Goal: Information Seeking & Learning: Learn about a topic

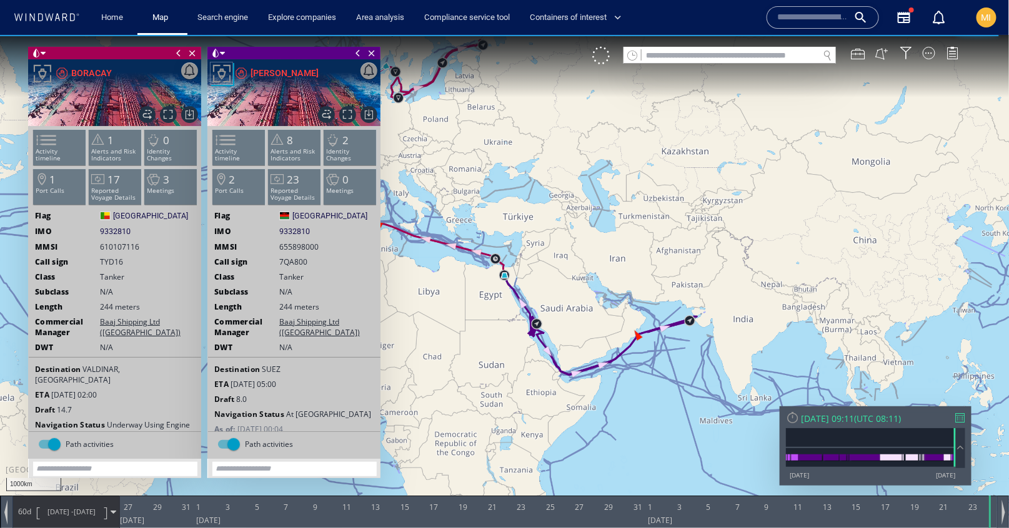
drag, startPoint x: 468, startPoint y: 313, endPoint x: 566, endPoint y: 374, distance: 116.1
click at [570, 373] on canvas "Map" at bounding box center [504, 274] width 1009 height 481
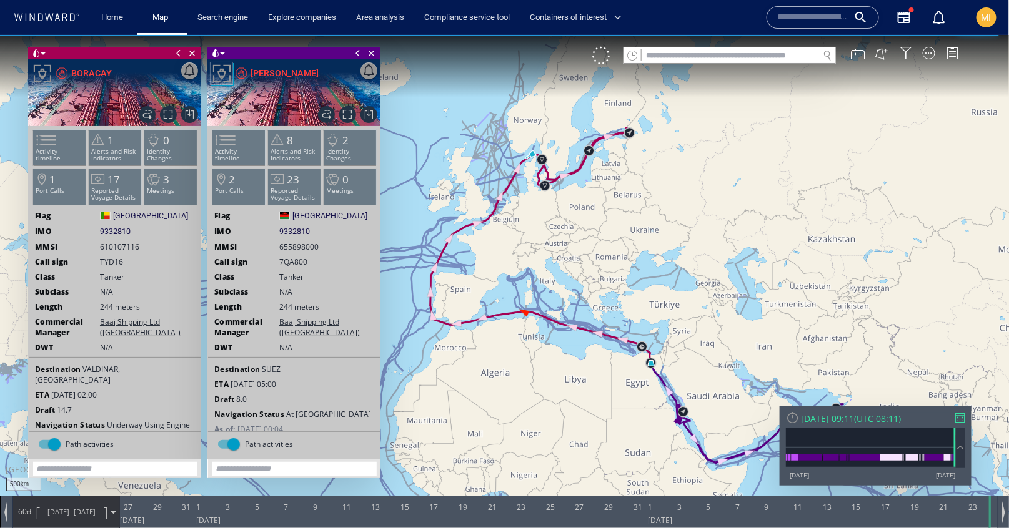
drag, startPoint x: 561, startPoint y: 251, endPoint x: 541, endPoint y: 310, distance: 62.0
click at [541, 309] on canvas "Map" at bounding box center [504, 274] width 1009 height 481
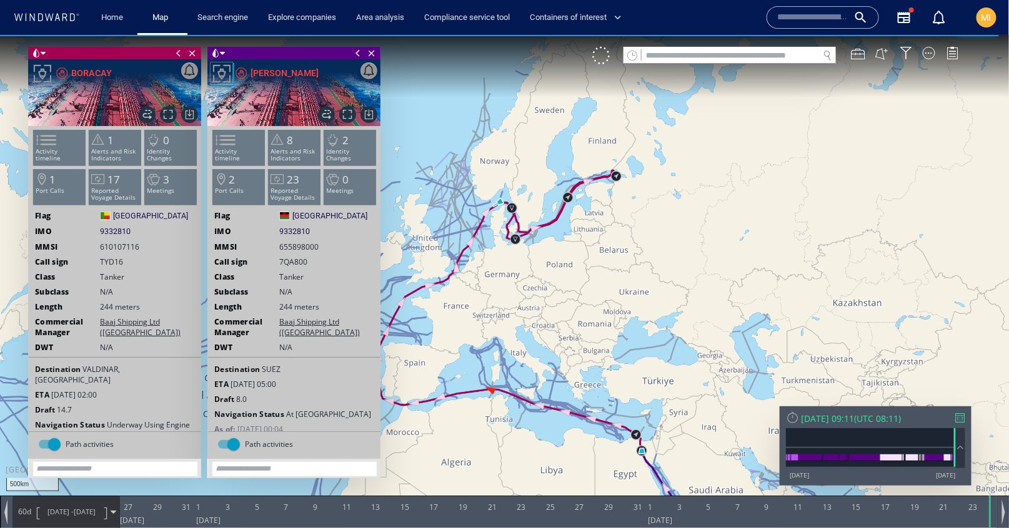
drag, startPoint x: 592, startPoint y: 227, endPoint x: 623, endPoint y: 300, distance: 79.2
click at [623, 300] on canvas "Map" at bounding box center [504, 274] width 1009 height 481
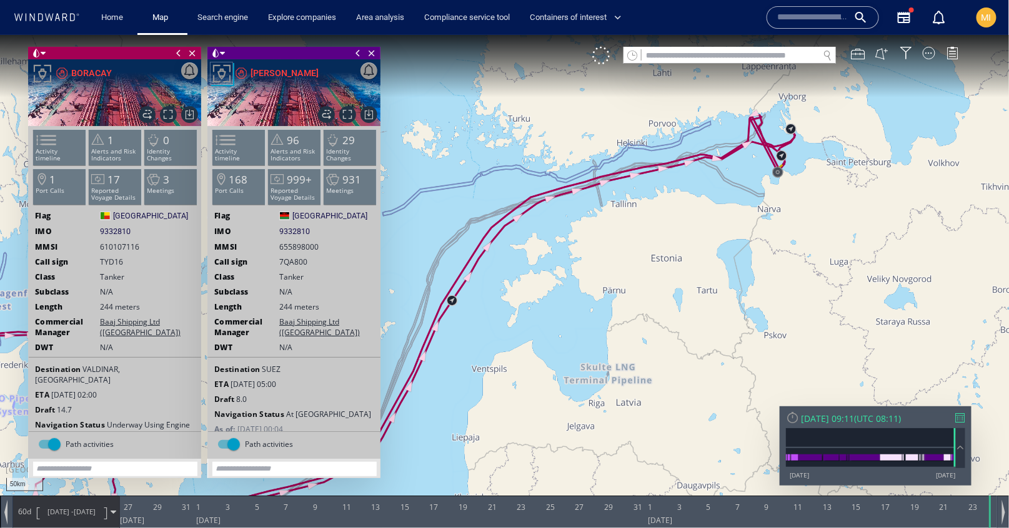
drag, startPoint x: 688, startPoint y: 175, endPoint x: 638, endPoint y: 278, distance: 114.2
click at [640, 274] on canvas "Map" at bounding box center [504, 274] width 1009 height 481
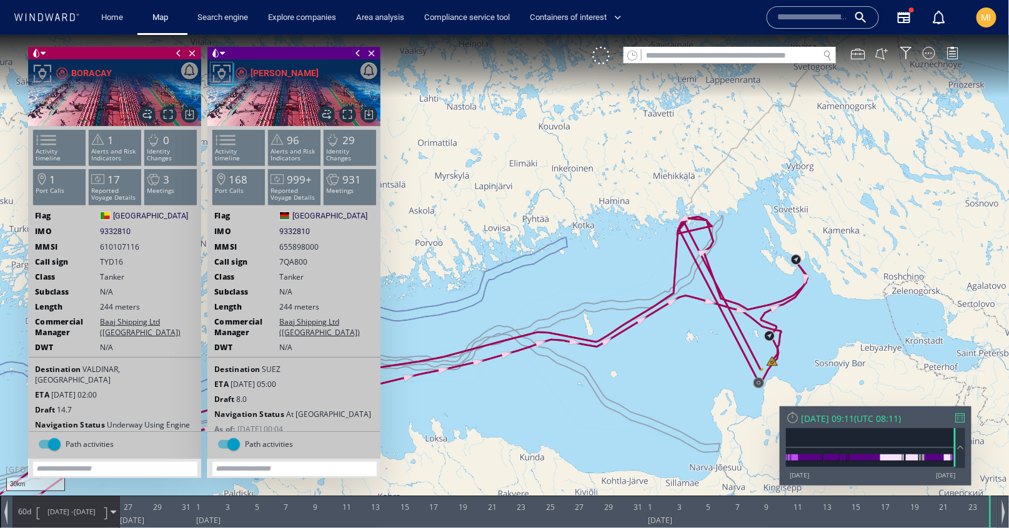
drag, startPoint x: 515, startPoint y: 395, endPoint x: 817, endPoint y: 373, distance: 303.0
click at [825, 372] on canvas "Map" at bounding box center [504, 274] width 1009 height 481
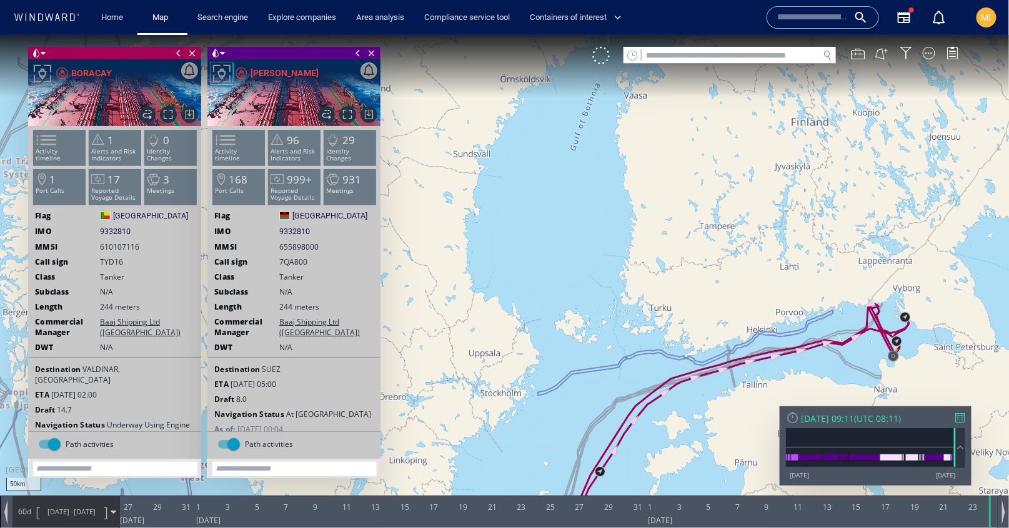
drag, startPoint x: 620, startPoint y: 418, endPoint x: 623, endPoint y: 257, distance: 161.2
click at [622, 259] on canvas "Map" at bounding box center [504, 274] width 1009 height 481
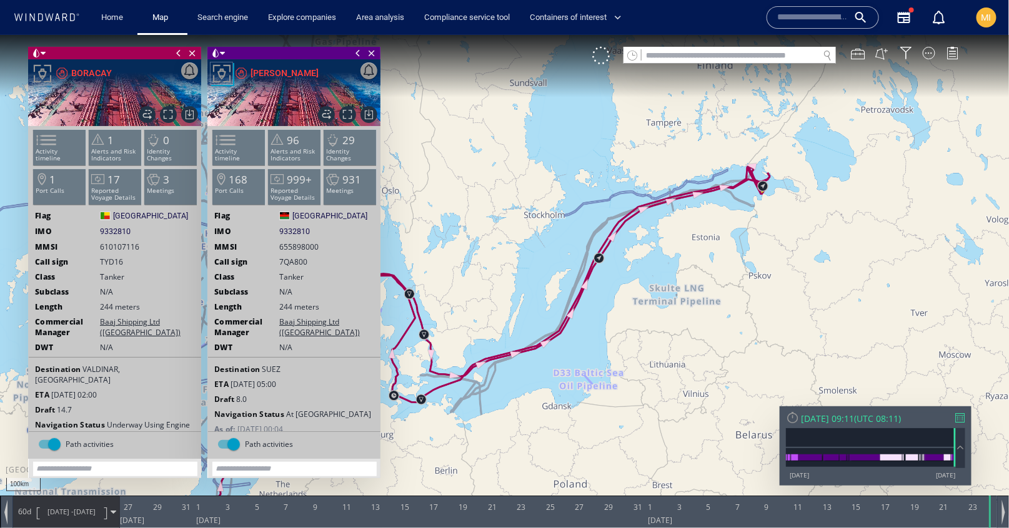
drag, startPoint x: 485, startPoint y: 382, endPoint x: 580, endPoint y: 320, distance: 112.9
click at [580, 321] on canvas "Map" at bounding box center [504, 274] width 1009 height 481
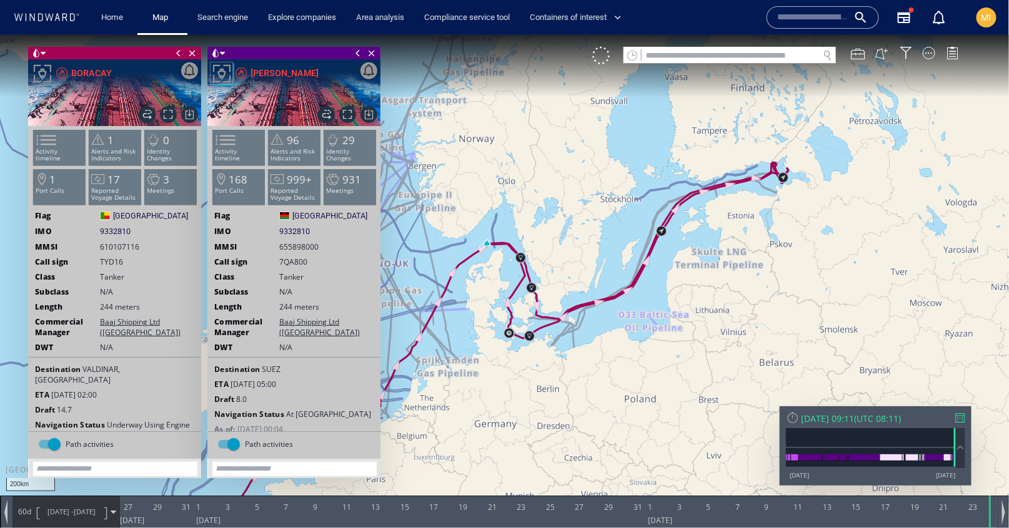
drag, startPoint x: 529, startPoint y: 354, endPoint x: 658, endPoint y: 301, distance: 139.7
click at [658, 302] on canvas "Map" at bounding box center [504, 274] width 1009 height 481
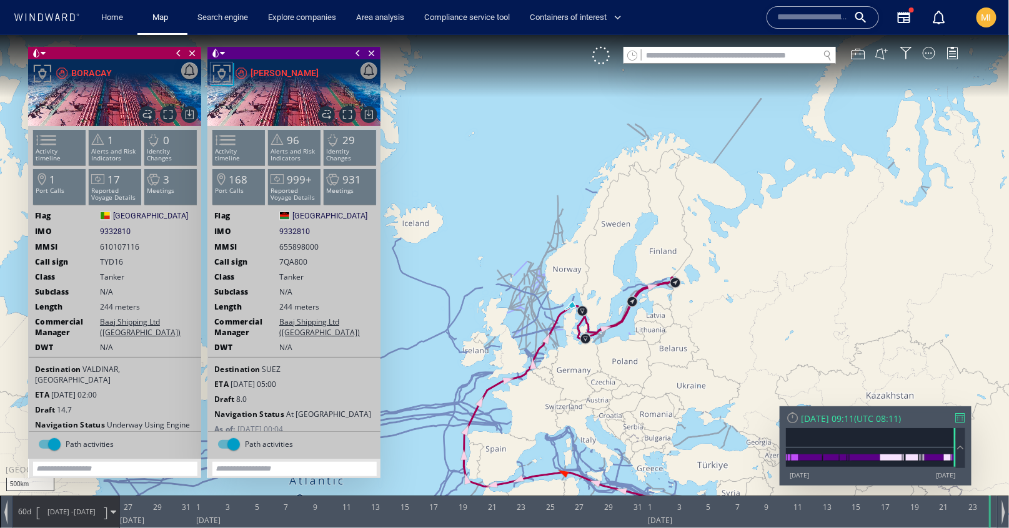
drag, startPoint x: 545, startPoint y: 369, endPoint x: 505, endPoint y: 217, distance: 157.5
click at [506, 218] on canvas "Map" at bounding box center [504, 274] width 1009 height 481
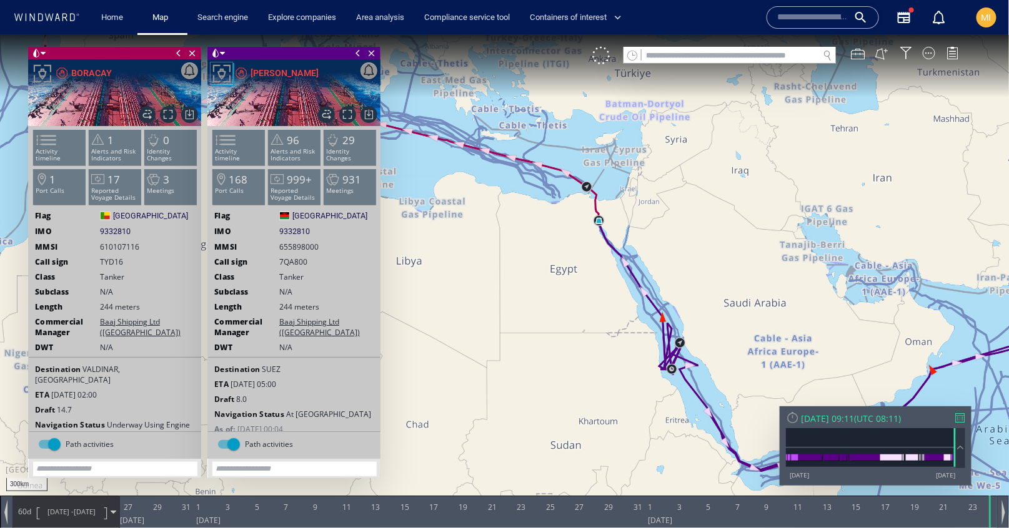
drag, startPoint x: 580, startPoint y: 244, endPoint x: 645, endPoint y: 343, distance: 119.0
click at [645, 339] on canvas "Map" at bounding box center [504, 274] width 1009 height 481
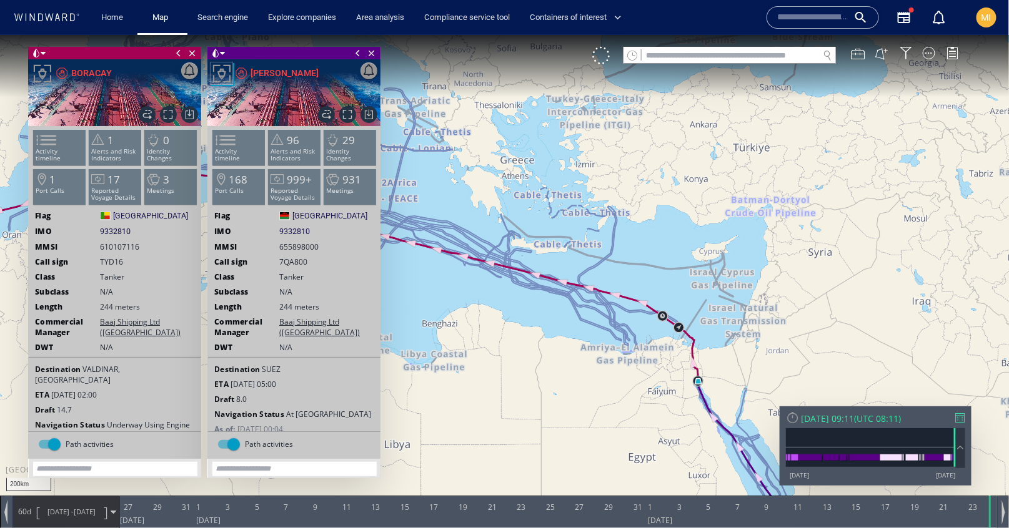
click at [639, 317] on canvas "Map" at bounding box center [504, 274] width 1009 height 481
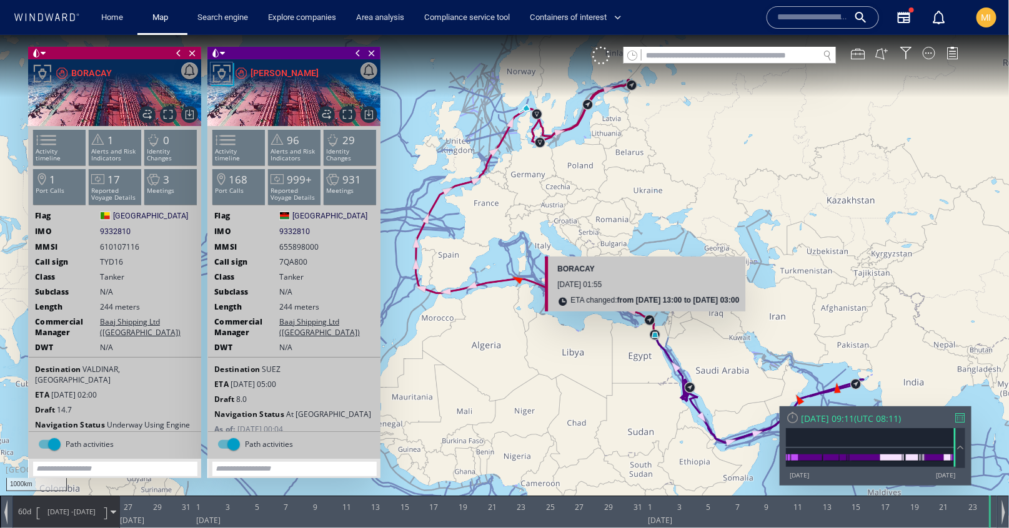
click at [612, 264] on div "1000km © Mapbox © OpenStreetMap Improve this map BORACAY [DATE] 01:55 ETA chang…" at bounding box center [504, 274] width 1009 height 481
